Goal: Find specific page/section: Find specific page/section

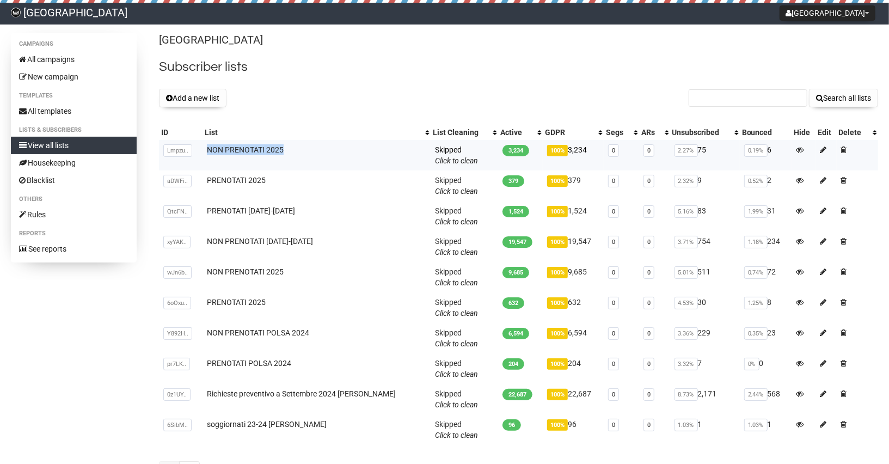
drag, startPoint x: 297, startPoint y: 148, endPoint x: 204, endPoint y: 146, distance: 93.1
click at [204, 146] on td "NON PRENOTATI 2025" at bounding box center [317, 155] width 228 height 30
copy link "NON PRENOTATI 2025"
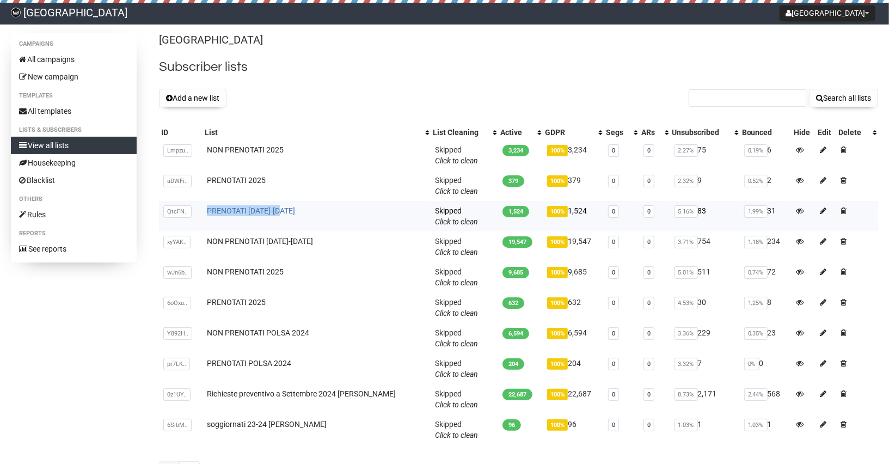
drag, startPoint x: 317, startPoint y: 207, endPoint x: 207, endPoint y: 207, distance: 109.4
click at [207, 207] on td "PRENOTATI [DATE]-[DATE]" at bounding box center [317, 216] width 228 height 30
copy link "PRENOTATI [DATE]-[DATE]"
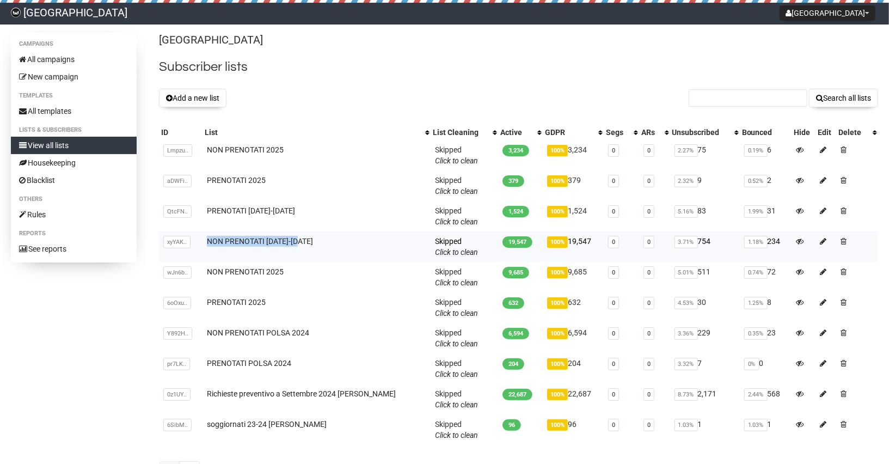
drag, startPoint x: 305, startPoint y: 240, endPoint x: 206, endPoint y: 240, distance: 99.1
click at [206, 240] on td "NON PRENOTATI [DATE]-[DATE]" at bounding box center [317, 246] width 228 height 30
copy link "NON PRENOTATI [DATE]-[DATE]"
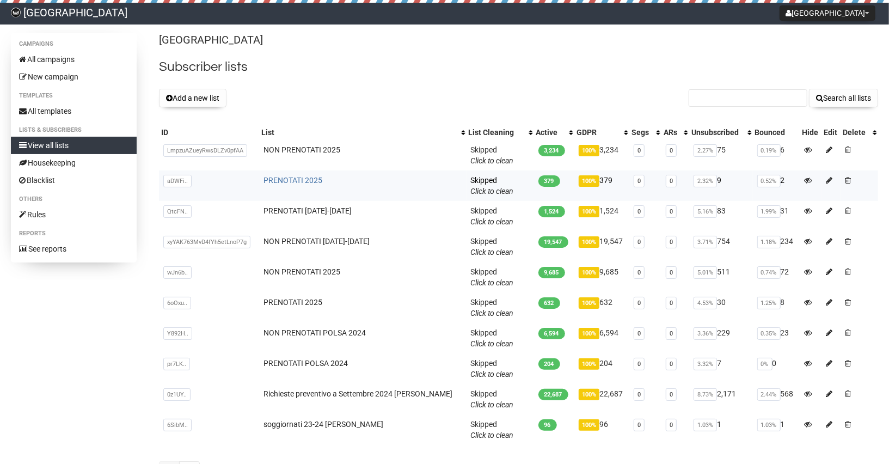
click at [315, 182] on link "PRENOTATI 2025" at bounding box center [293, 180] width 59 height 9
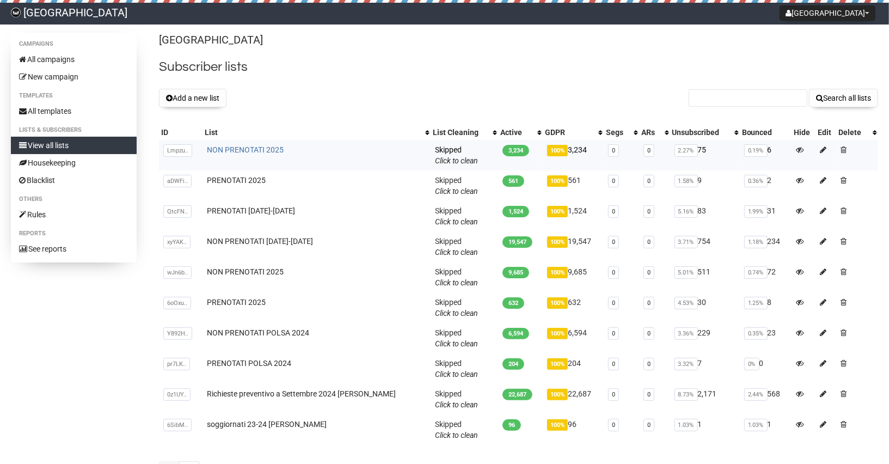
click at [246, 145] on link "NON PRENOTATI 2025" at bounding box center [245, 149] width 77 height 9
click at [824, 271] on icon at bounding box center [824, 272] width 7 height 8
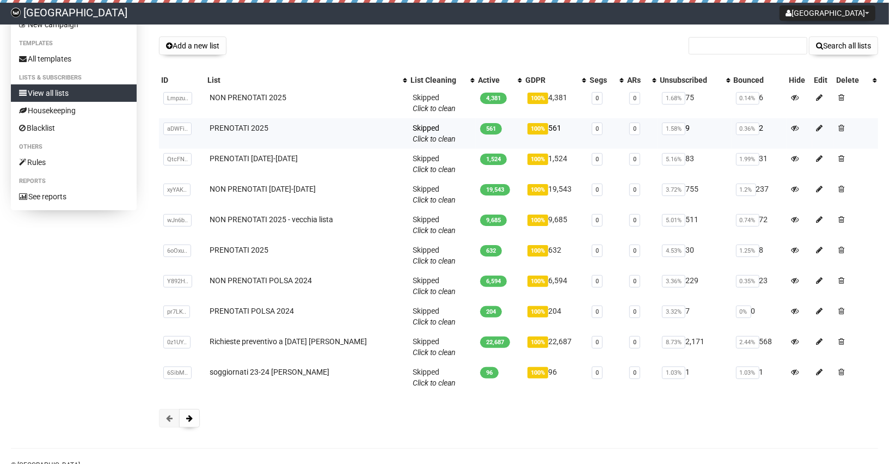
scroll to position [53, 0]
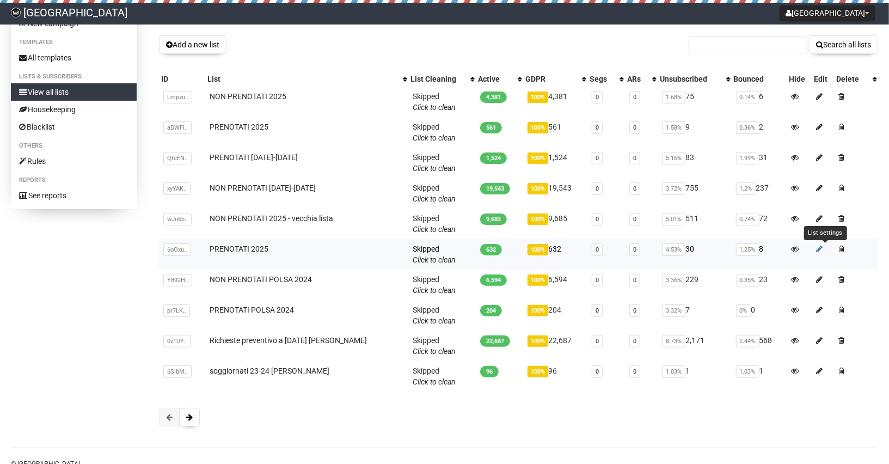
click at [823, 248] on icon at bounding box center [820, 249] width 7 height 8
